Goal: Navigation & Orientation: Find specific page/section

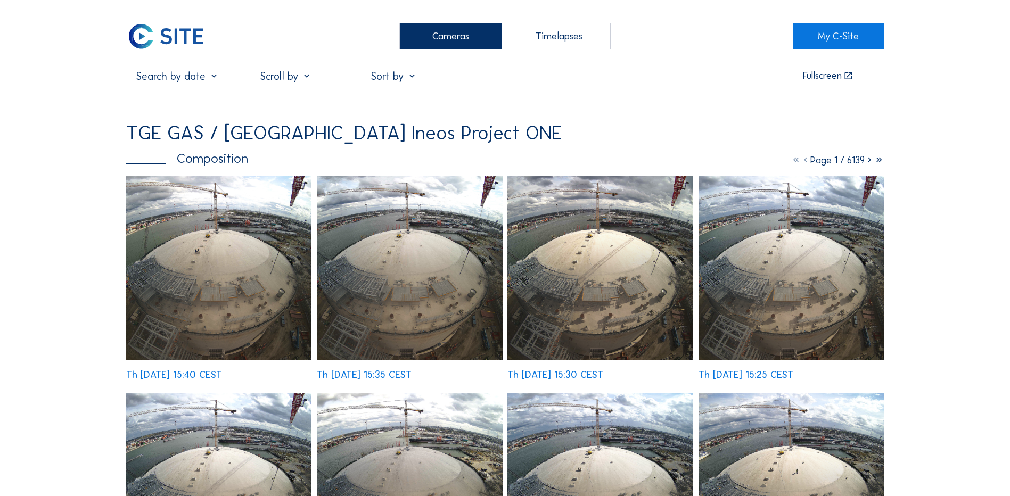
click at [212, 259] on img at bounding box center [218, 268] width 185 height 184
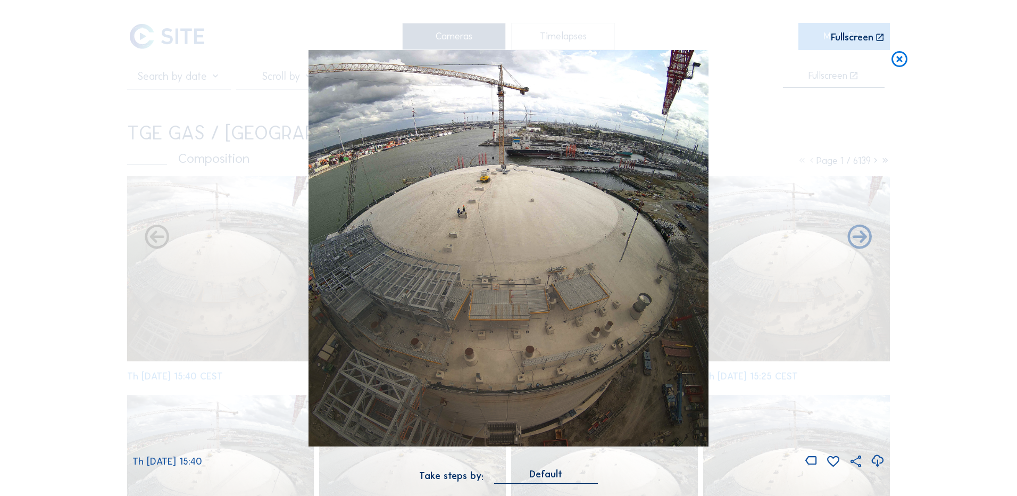
click at [875, 462] on icon at bounding box center [878, 461] width 14 height 18
click at [96, 210] on div "Scroll to travel through time | Press 'Alt' Button + Scroll to Zoom | Click and…" at bounding box center [508, 248] width 1017 height 496
click at [903, 58] on icon at bounding box center [899, 60] width 19 height 20
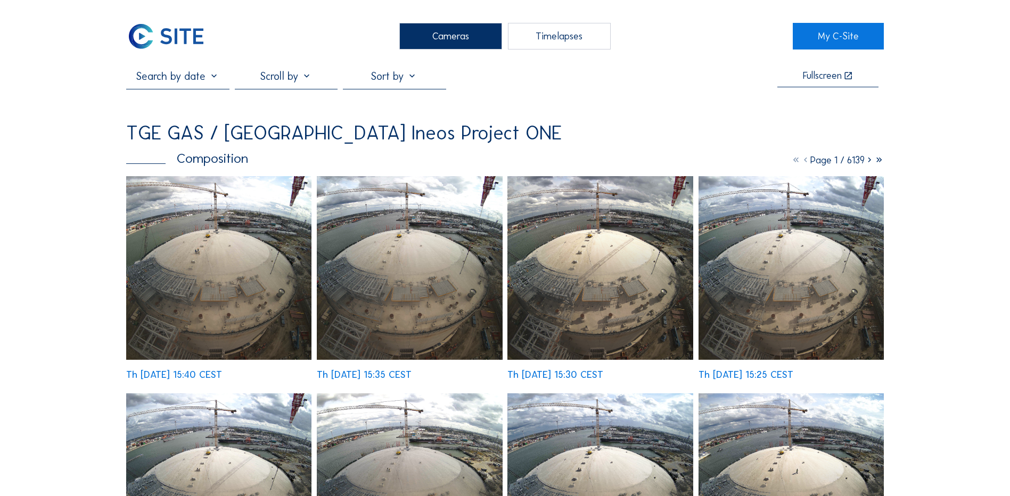
click at [437, 37] on div "Cameras" at bounding box center [450, 36] width 103 height 27
